Goal: Task Accomplishment & Management: Manage account settings

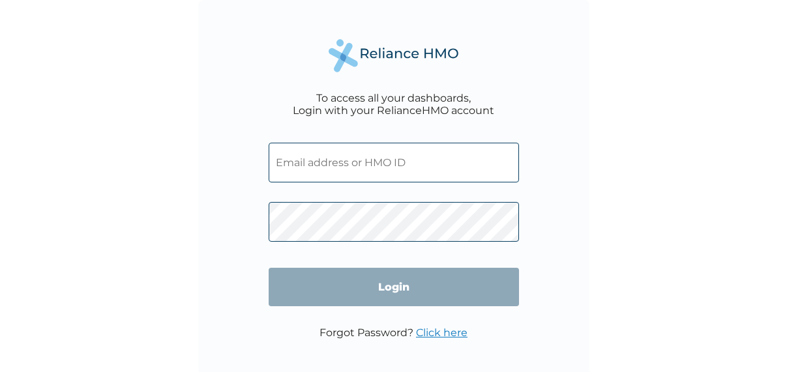
click at [317, 164] on input "text" at bounding box center [394, 163] width 250 height 40
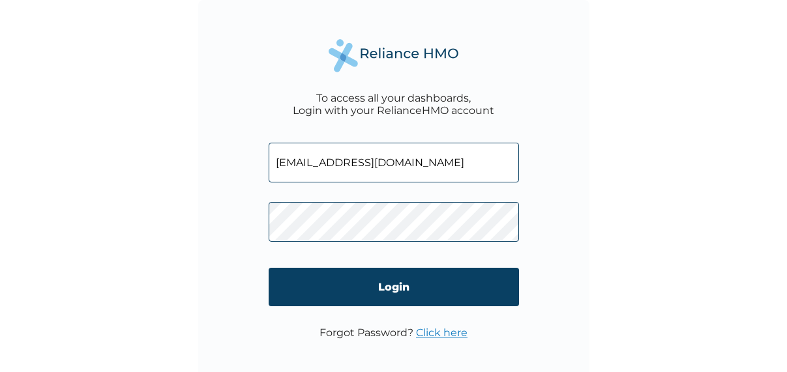
type input "[EMAIL_ADDRESS][DOMAIN_NAME]"
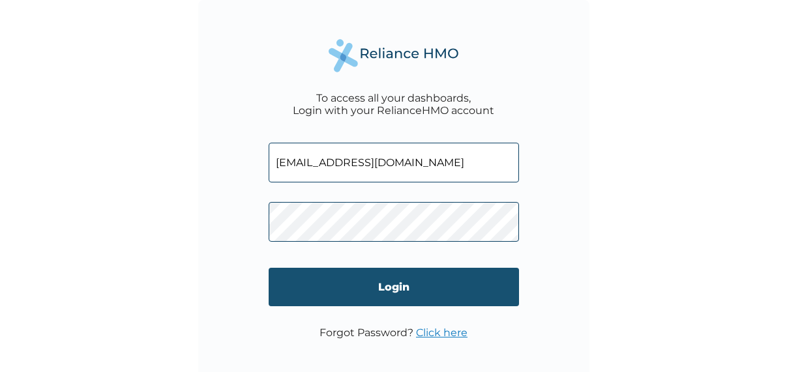
click at [402, 291] on input "Login" at bounding box center [394, 287] width 250 height 38
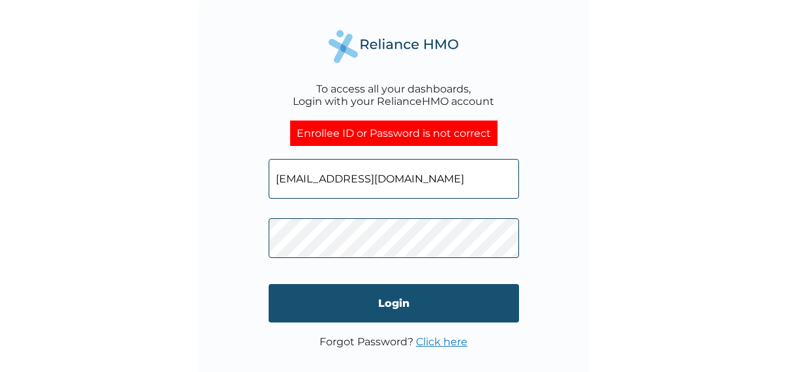
click at [387, 298] on input "Login" at bounding box center [394, 303] width 250 height 38
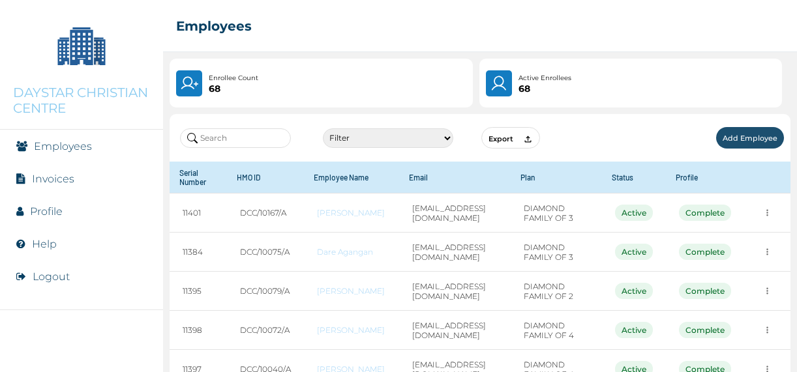
click at [63, 179] on link "Invoices" at bounding box center [53, 179] width 42 height 12
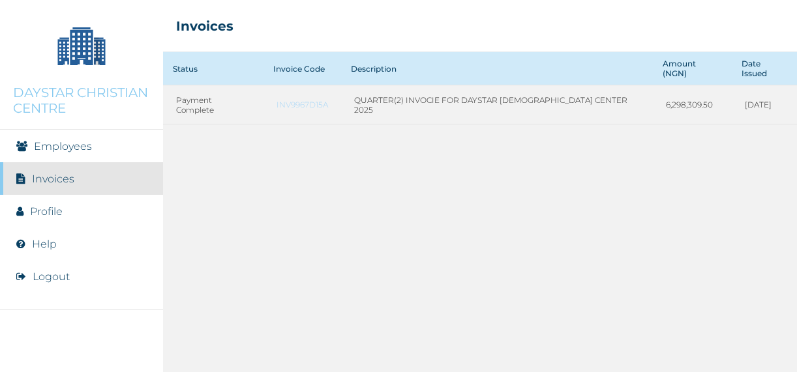
click at [50, 209] on link "Profile" at bounding box center [46, 211] width 33 height 12
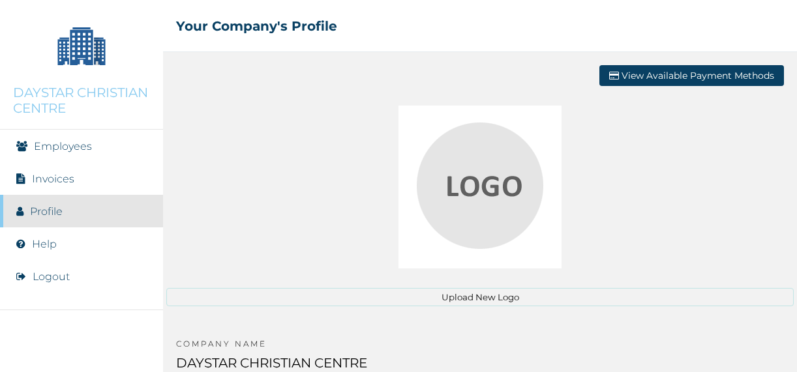
click at [689, 76] on button "View Available Payment Methods" at bounding box center [691, 75] width 185 height 21
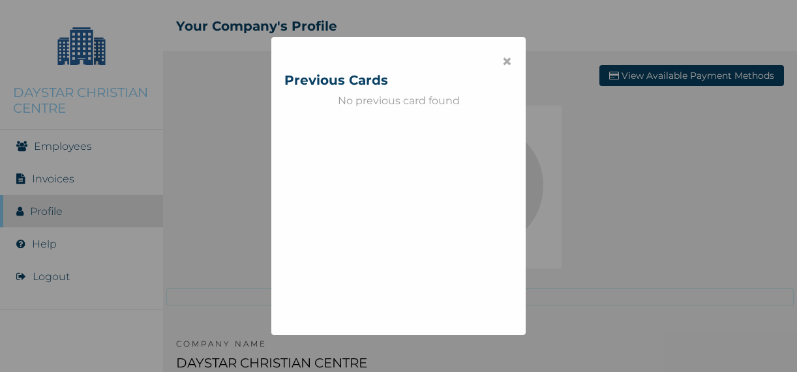
click at [503, 64] on span "×" at bounding box center [506, 61] width 11 height 22
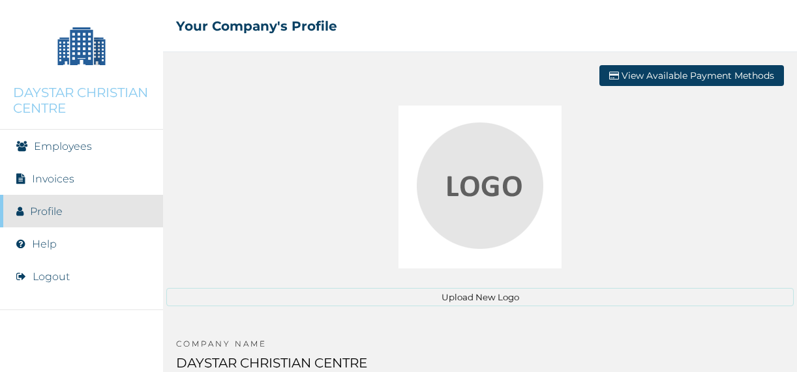
click at [59, 147] on link "Employees" at bounding box center [63, 146] width 58 height 12
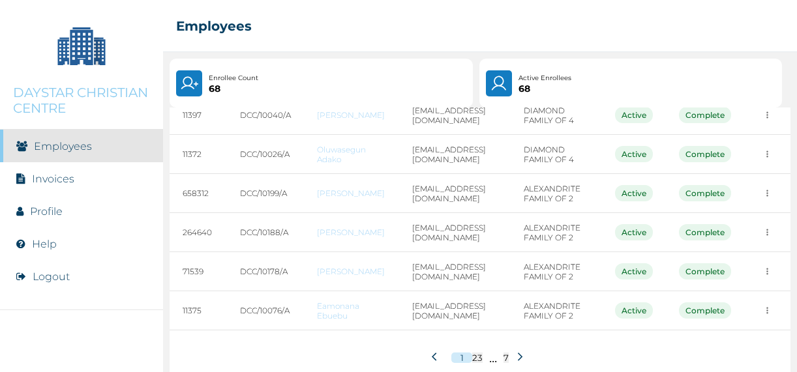
scroll to position [284, 0]
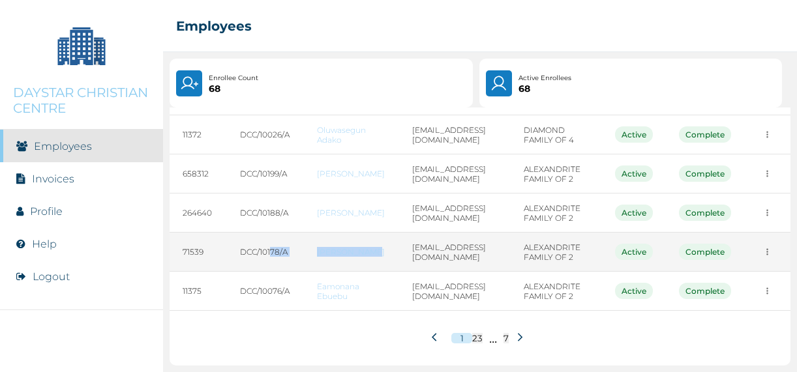
drag, startPoint x: 269, startPoint y: 245, endPoint x: 325, endPoint y: 243, distance: 56.1
click at [325, 243] on tr "71539 DCC/10178/A [PERSON_NAME] [EMAIL_ADDRESS][DOMAIN_NAME] ALEXANDRITE FAMILY…" at bounding box center [480, 252] width 621 height 39
click at [325, 247] on link "[PERSON_NAME]" at bounding box center [351, 252] width 69 height 10
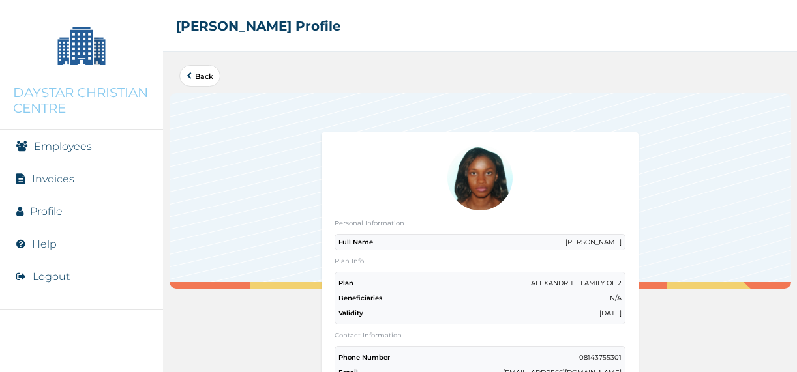
click at [612, 285] on p "ALEXANDRITE FAMILY OF 2" at bounding box center [576, 283] width 91 height 8
click at [80, 147] on link "Employees" at bounding box center [63, 146] width 58 height 12
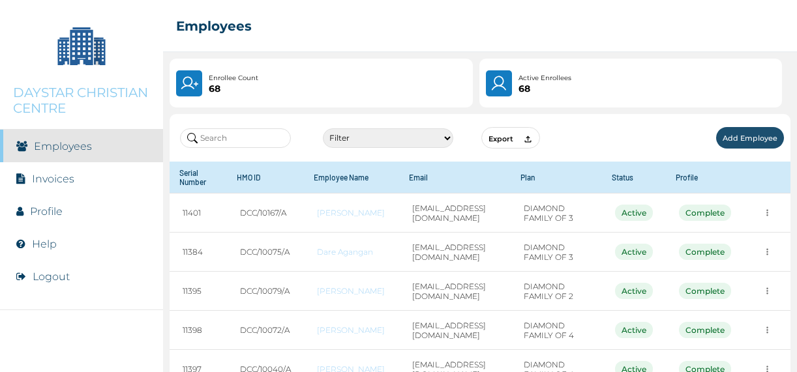
click at [236, 137] on input "text" at bounding box center [235, 138] width 111 height 20
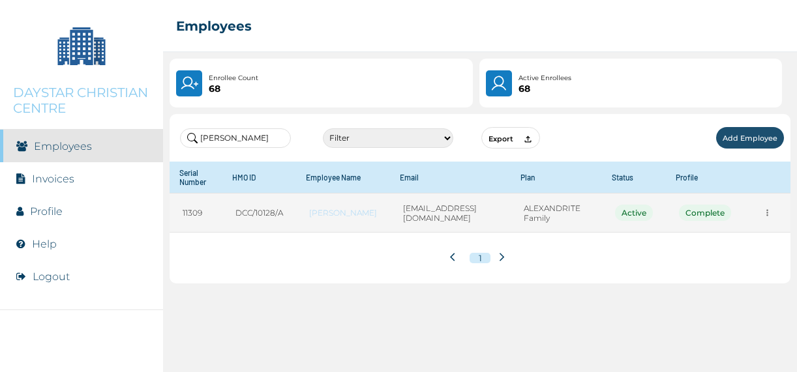
type input "[PERSON_NAME]"
click at [332, 215] on link "[PERSON_NAME]" at bounding box center [343, 213] width 68 height 10
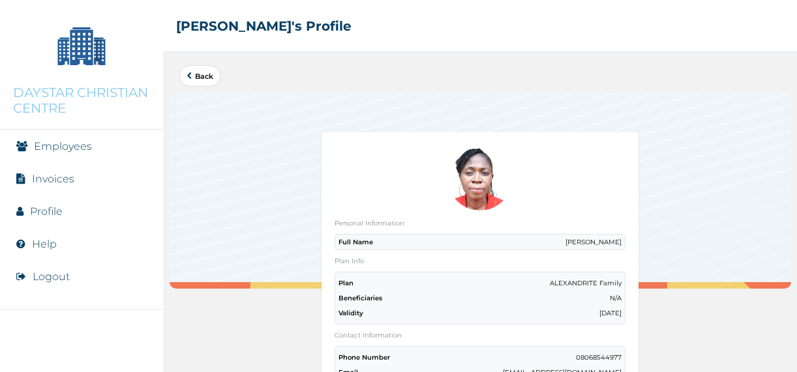
click at [194, 81] on button "Back" at bounding box center [199, 76] width 41 height 22
click at [198, 76] on link "Back" at bounding box center [199, 75] width 27 height 7
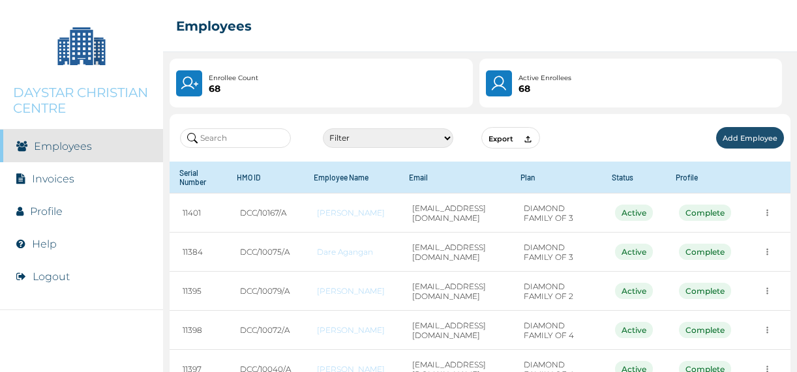
click at [229, 138] on input "text" at bounding box center [235, 138] width 111 height 20
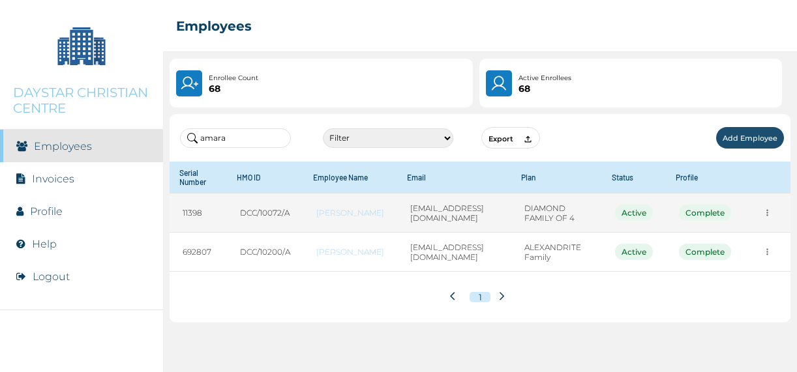
type input "amara"
click at [325, 211] on link "[PERSON_NAME]" at bounding box center [350, 213] width 68 height 10
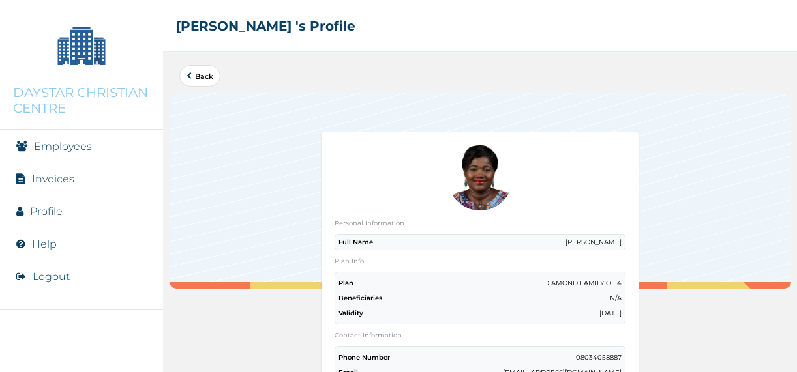
click at [66, 145] on link "Employees" at bounding box center [63, 146] width 58 height 12
